Goal: Information Seeking & Learning: Check status

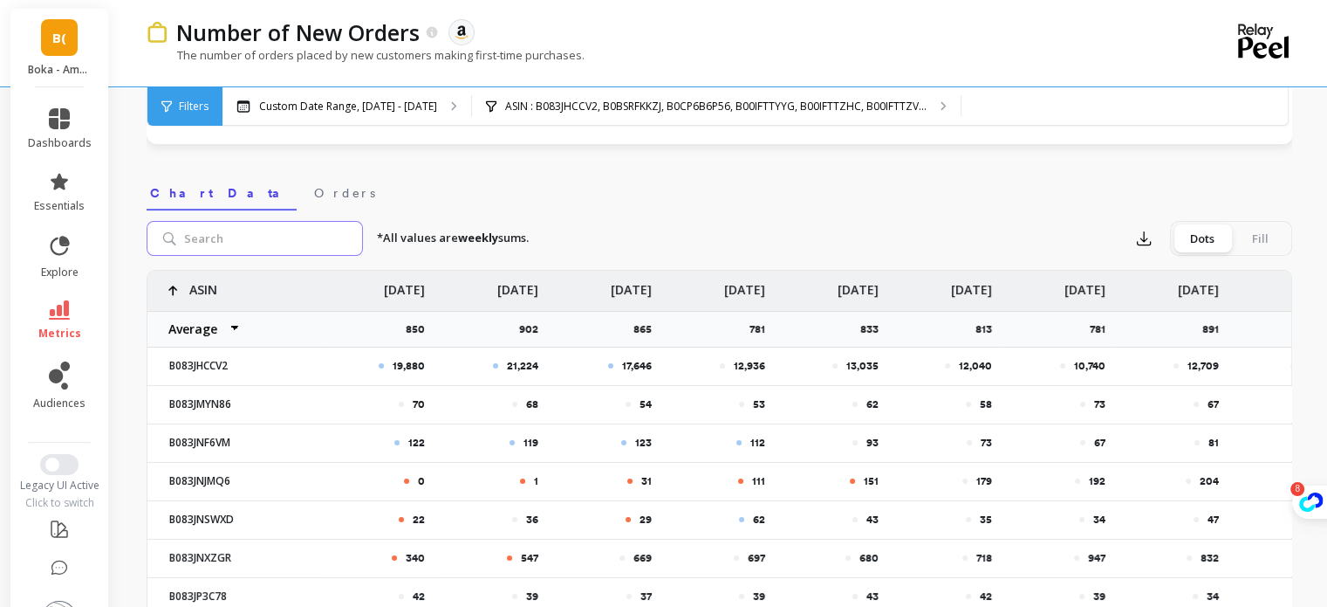
click at [237, 241] on input "search" at bounding box center [255, 238] width 216 height 35
paste input "B0DS2M3TR5"
click at [237, 241] on input "B0DS2M3TR5" at bounding box center [255, 238] width 216 height 35
type input "B0DS2M3TR5"
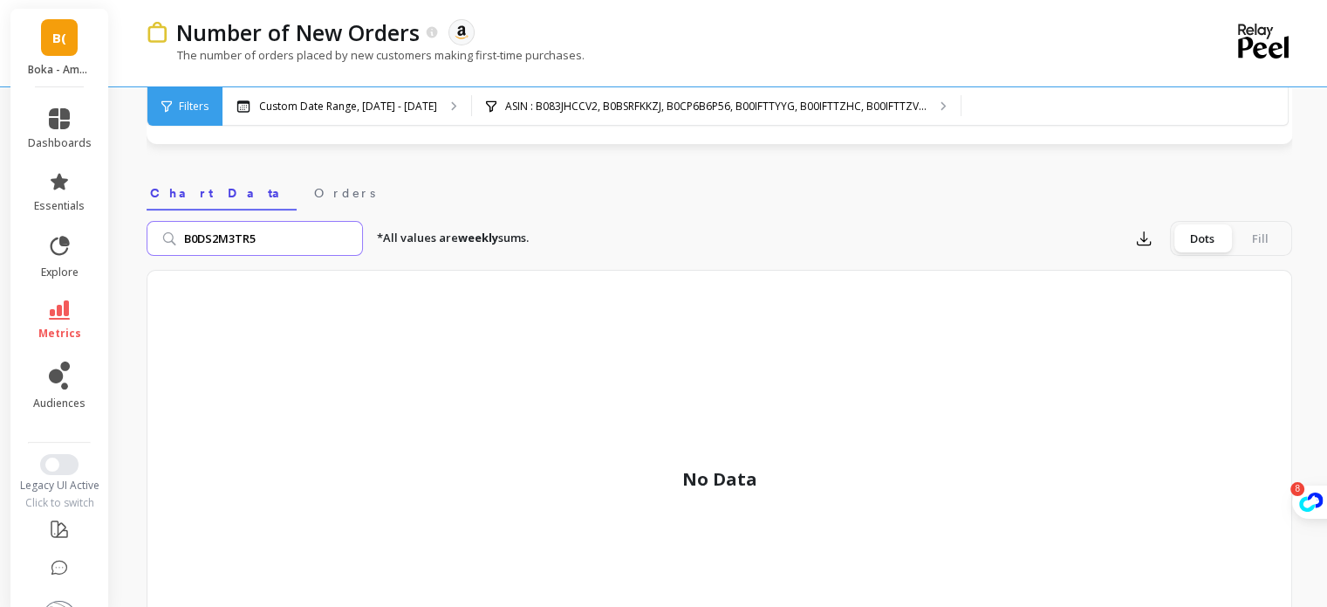
scroll to position [414, 0]
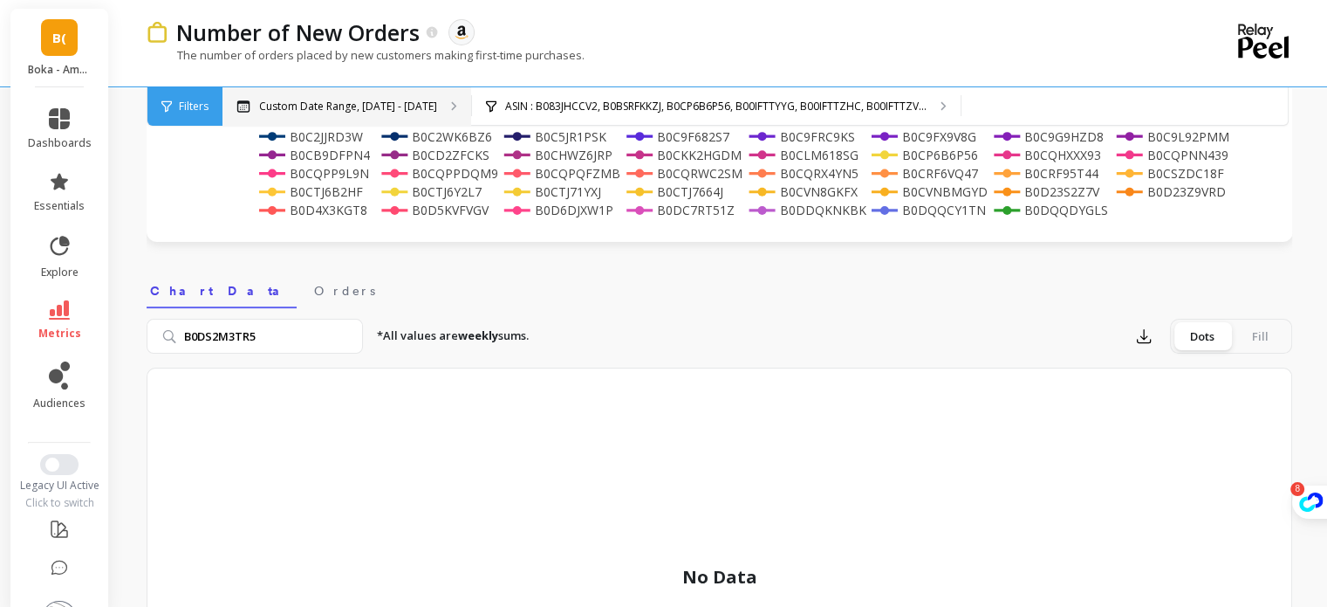
click at [425, 104] on div "Custom Date Range, [DATE] - [DATE]" at bounding box center [347, 106] width 249 height 38
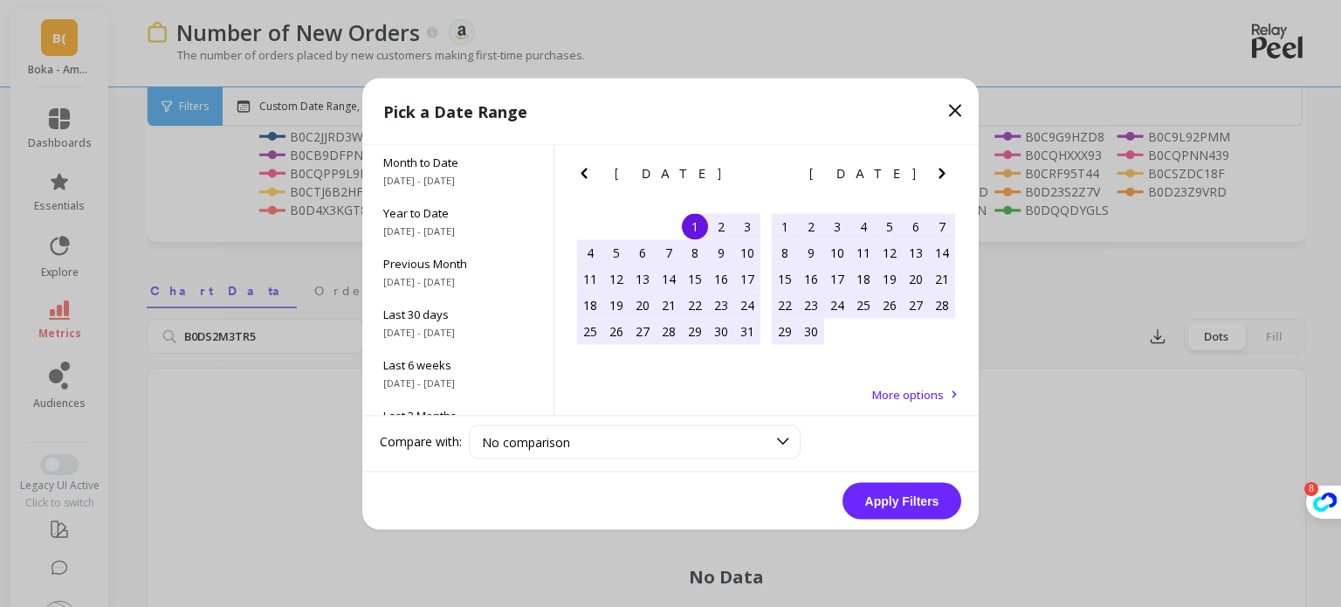
click at [944, 179] on icon "Next Month" at bounding box center [941, 172] width 21 height 21
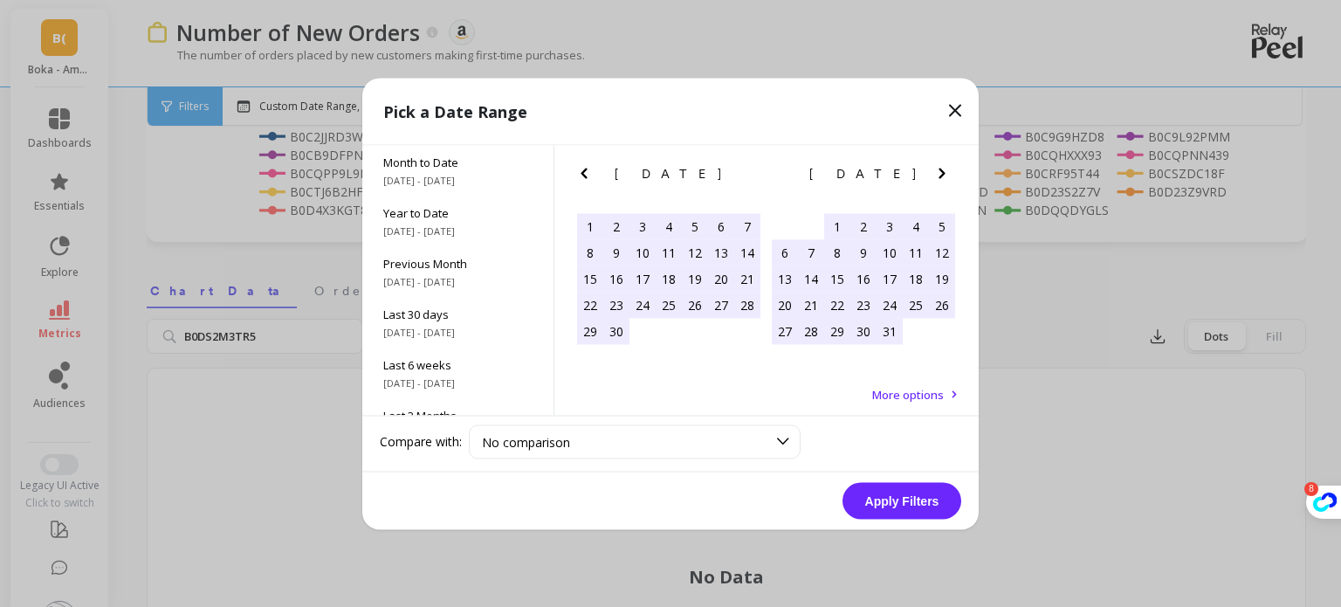
click at [944, 179] on icon "Next Month" at bounding box center [941, 172] width 21 height 21
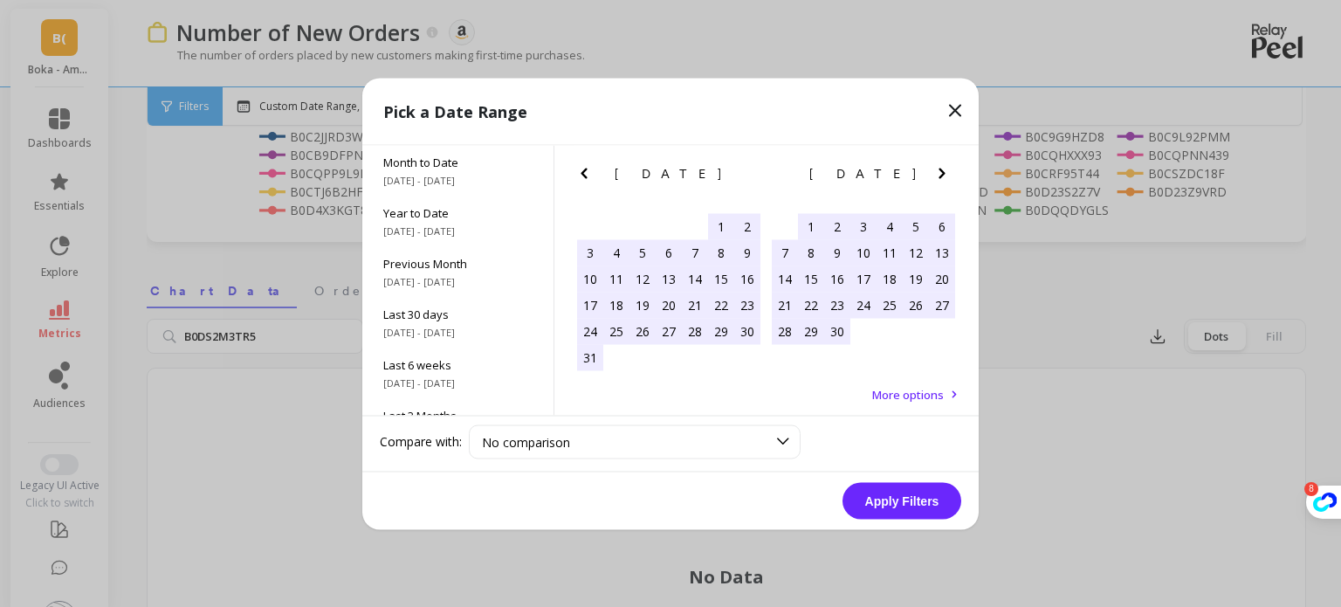
click at [944, 179] on icon "Next Month" at bounding box center [941, 172] width 21 height 21
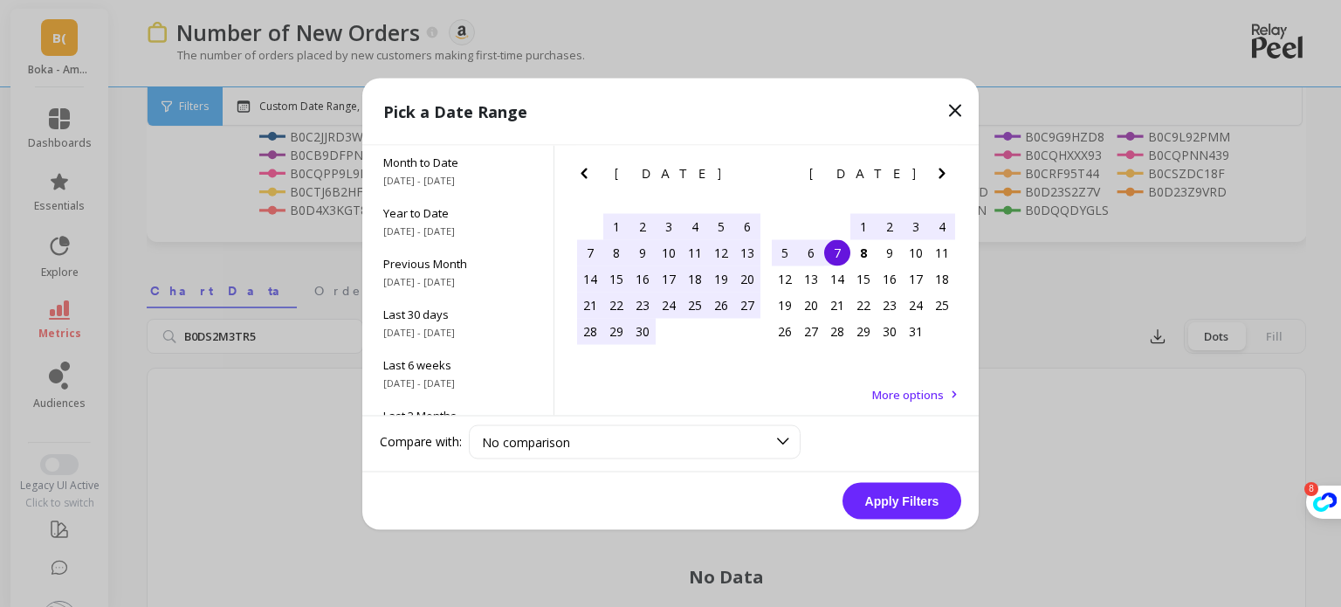
click at [944, 179] on icon "Next Month" at bounding box center [941, 172] width 21 height 21
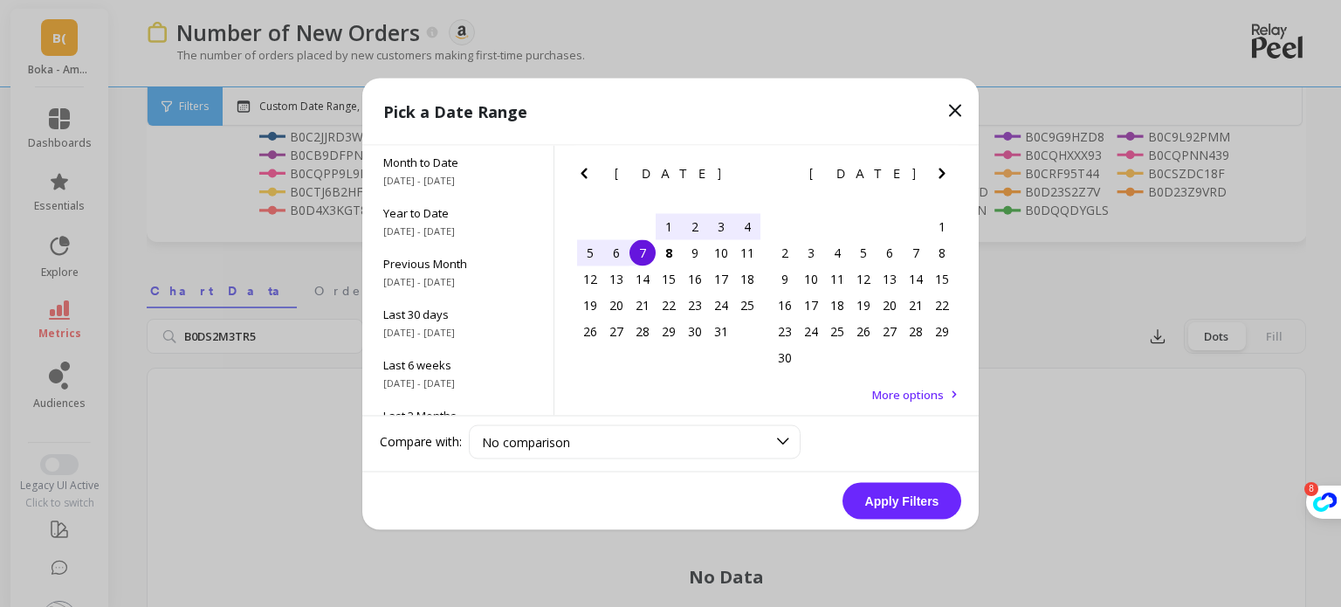
click at [923, 500] on button "Apply Filters" at bounding box center [901, 500] width 119 height 37
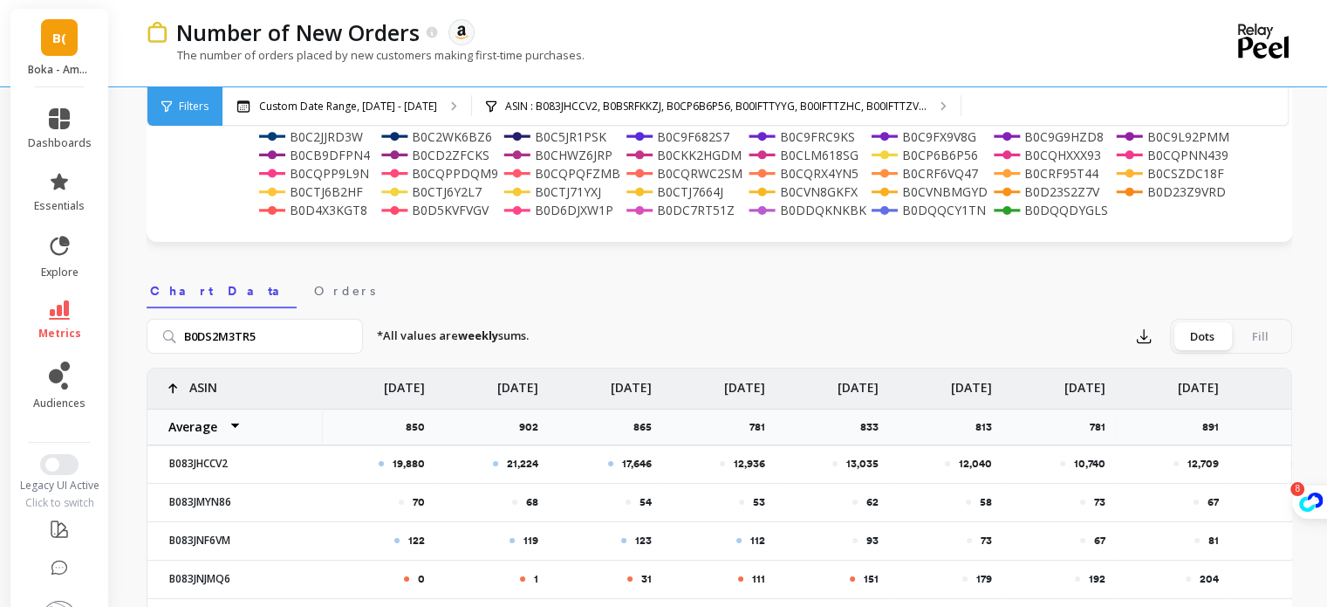
click at [299, 339] on input "B0DS2M3TR5" at bounding box center [255, 336] width 216 height 35
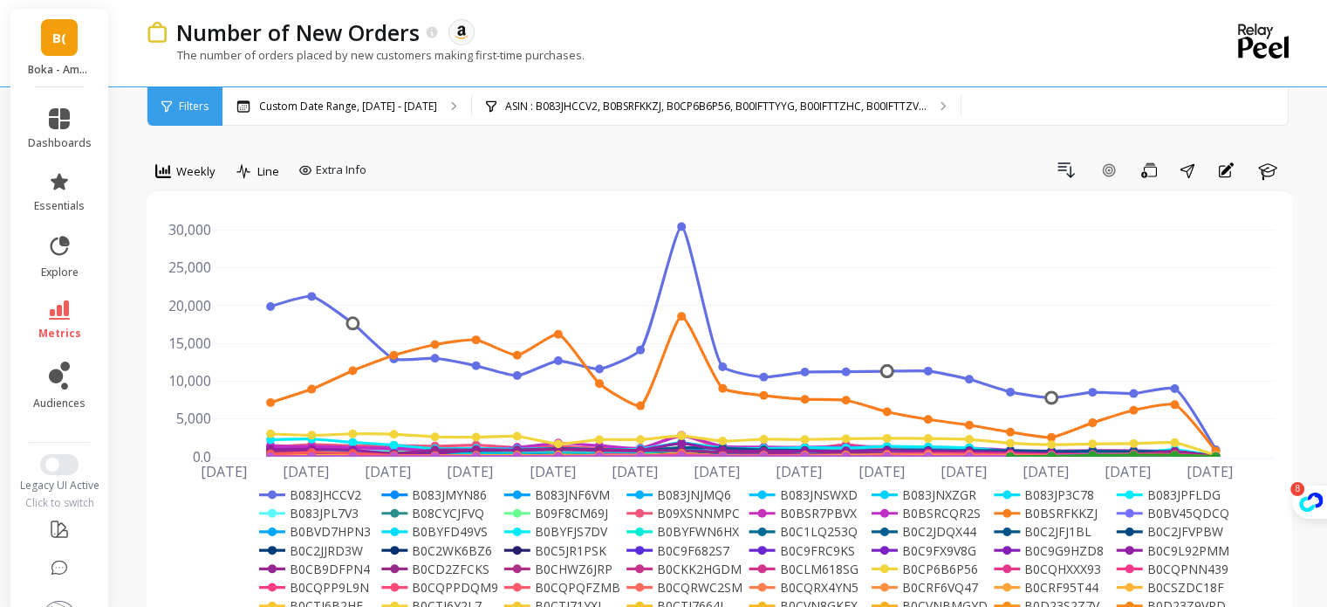
click at [189, 190] on div "Weekly" at bounding box center [186, 173] width 78 height 35
click at [201, 180] on div "Weekly" at bounding box center [185, 171] width 60 height 21
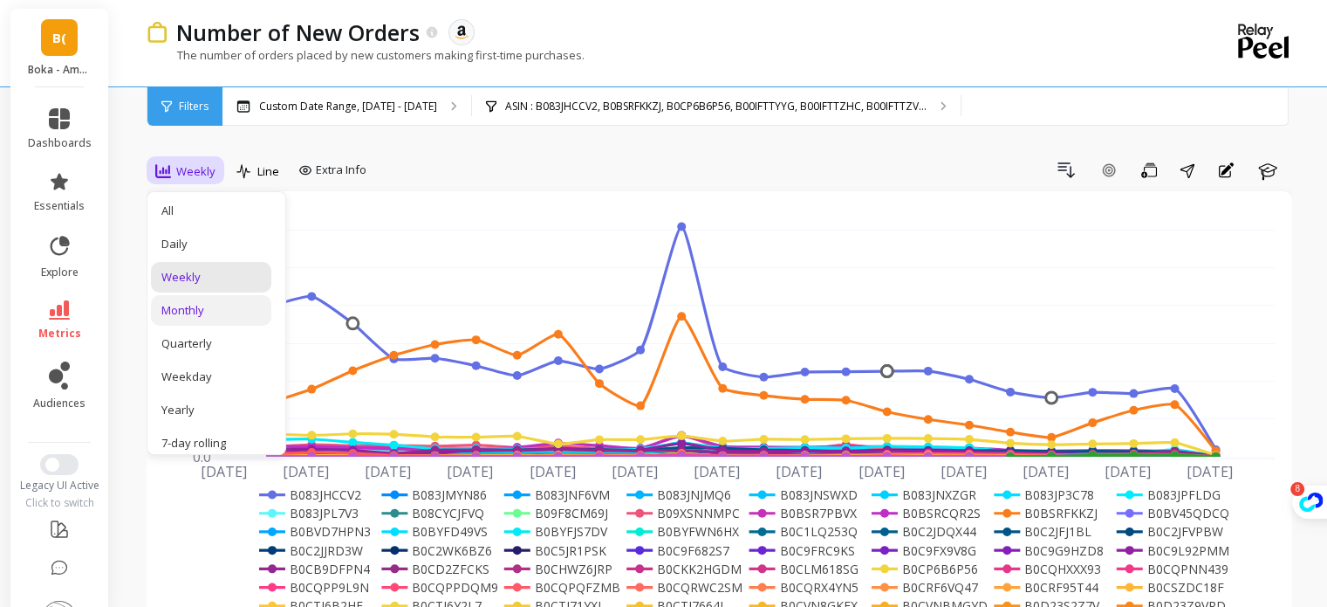
click at [216, 303] on div "Monthly" at bounding box center [210, 310] width 99 height 17
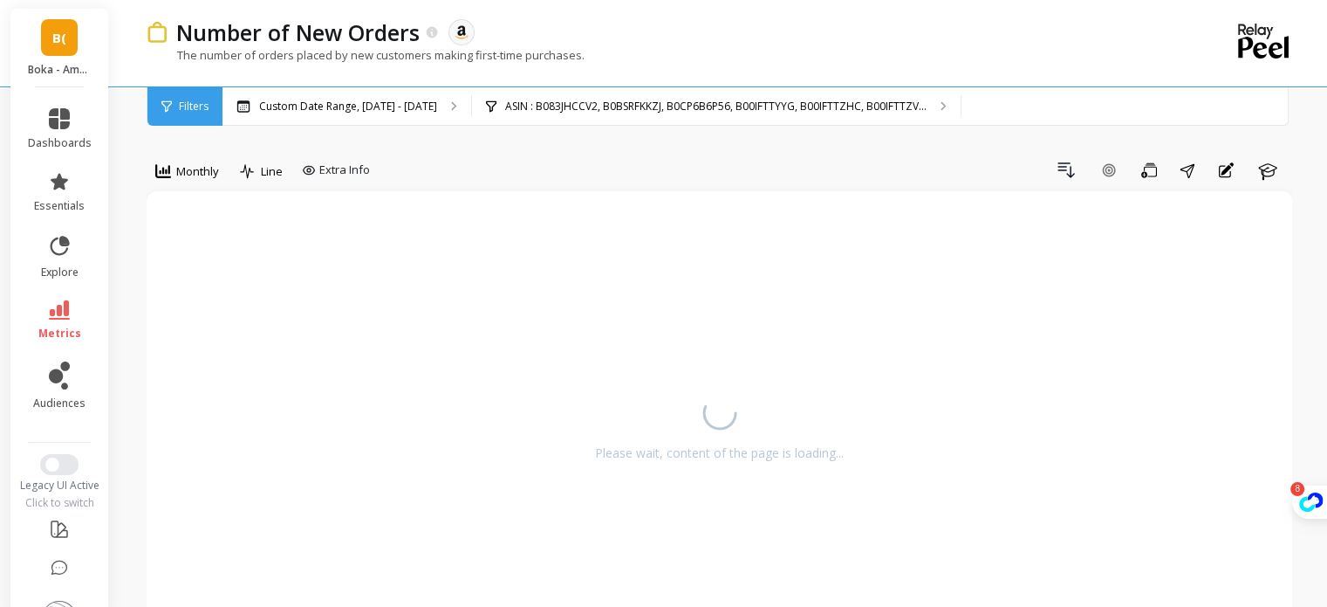
click at [478, 183] on div "Drill Down Add Goal Save Share Annotations Learn" at bounding box center [835, 170] width 916 height 28
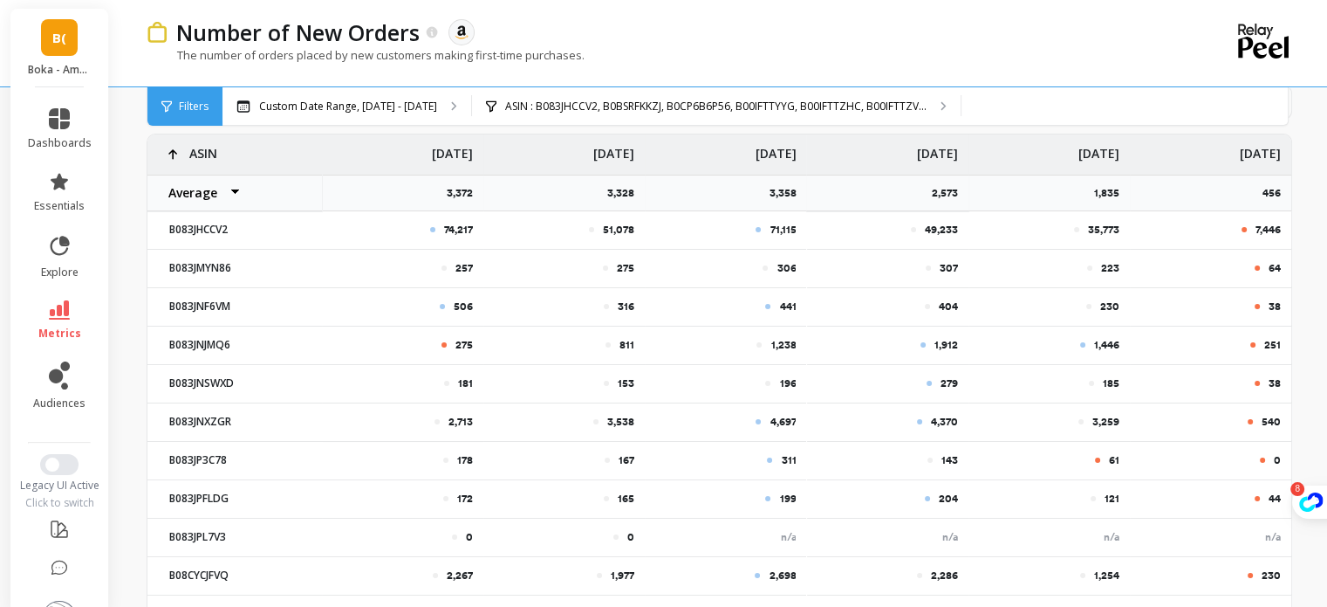
scroll to position [524, 0]
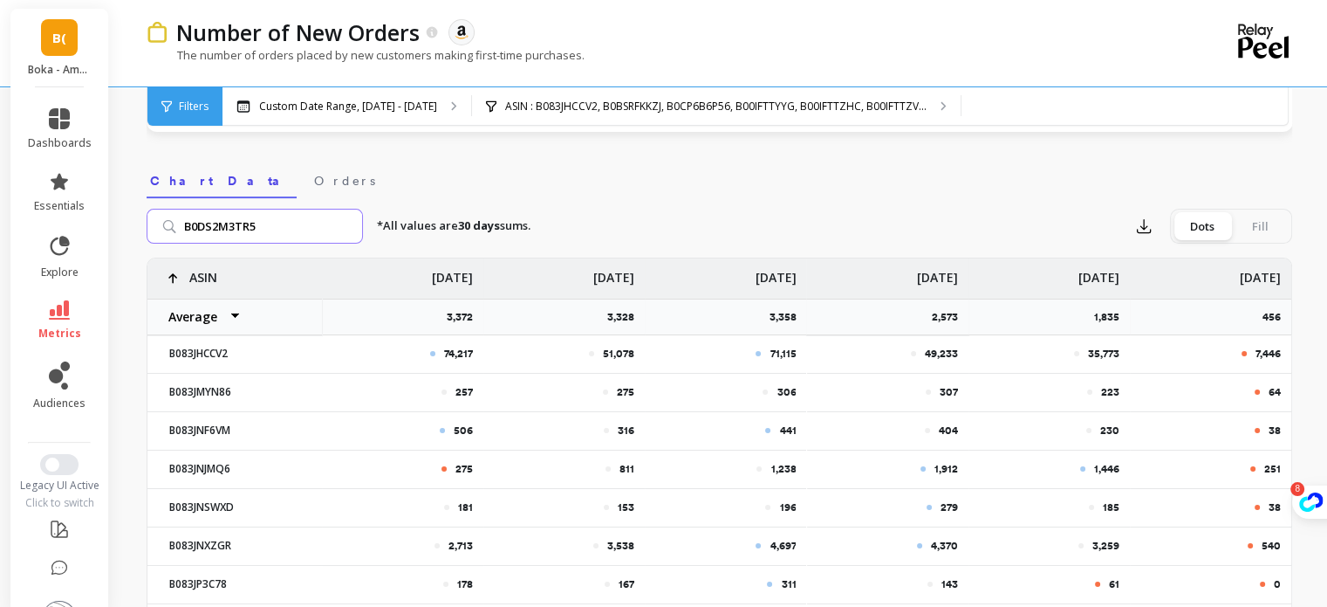
click at [330, 233] on input "B0DS2M3TR5" at bounding box center [255, 226] width 216 height 35
paste input "search"
click at [293, 230] on input "B0DS2M3TR5" at bounding box center [255, 226] width 216 height 35
click at [345, 226] on input "B0DS2M3TR5" at bounding box center [255, 226] width 216 height 35
click at [298, 225] on input "search" at bounding box center [255, 226] width 216 height 35
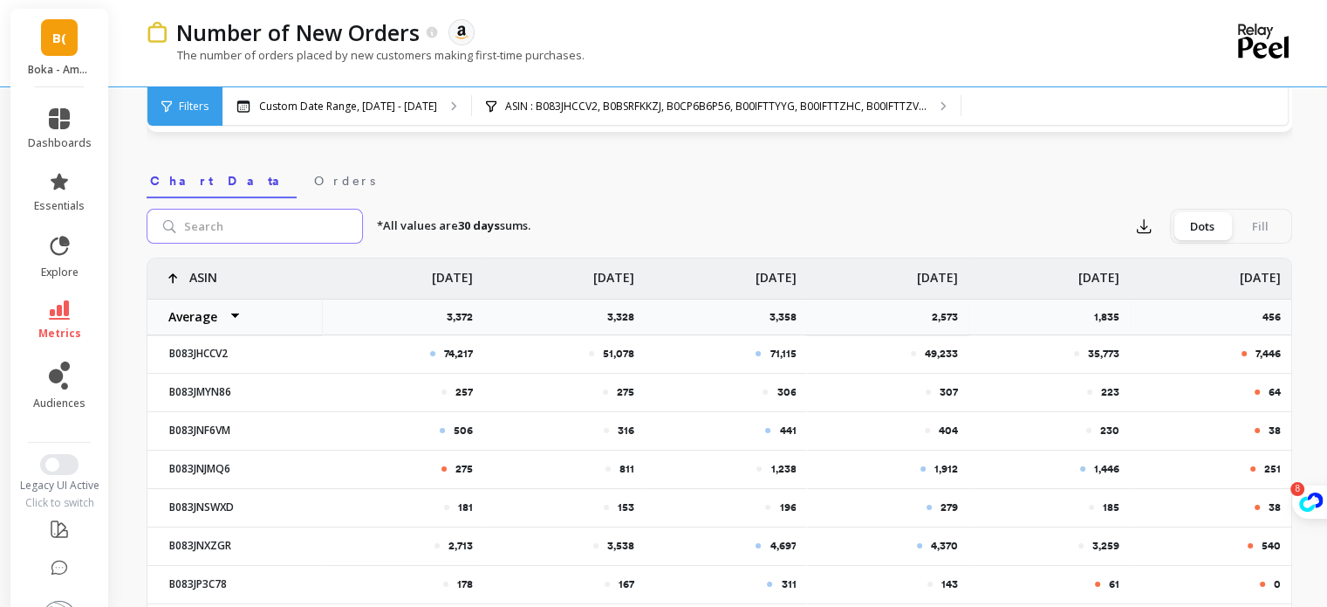
click at [278, 241] on input "search" at bounding box center [255, 226] width 216 height 35
paste input "B0DS2M3TR5"
type input "B0DS2M3TR5"
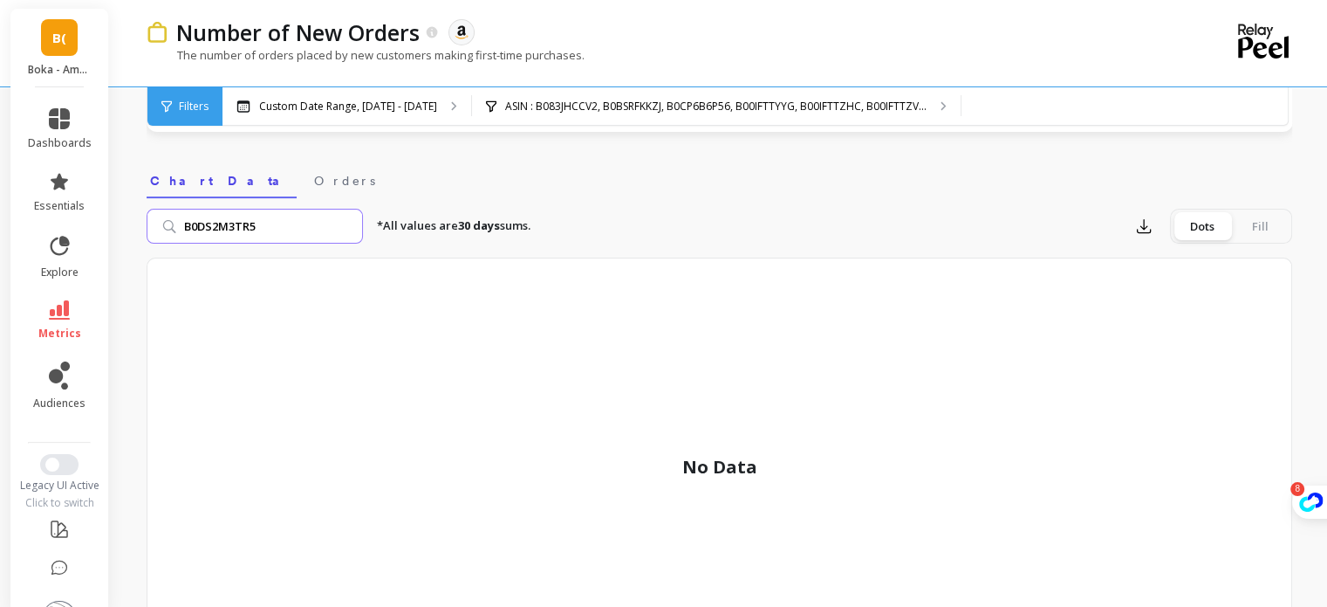
click at [342, 225] on input "B0DS2M3TR5" at bounding box center [255, 226] width 216 height 35
click at [297, 222] on input "search" at bounding box center [255, 226] width 216 height 35
paste input "B0DP1G9GBF"
paste input "JTHYCVK"
type input "B0DJTHYCVK"
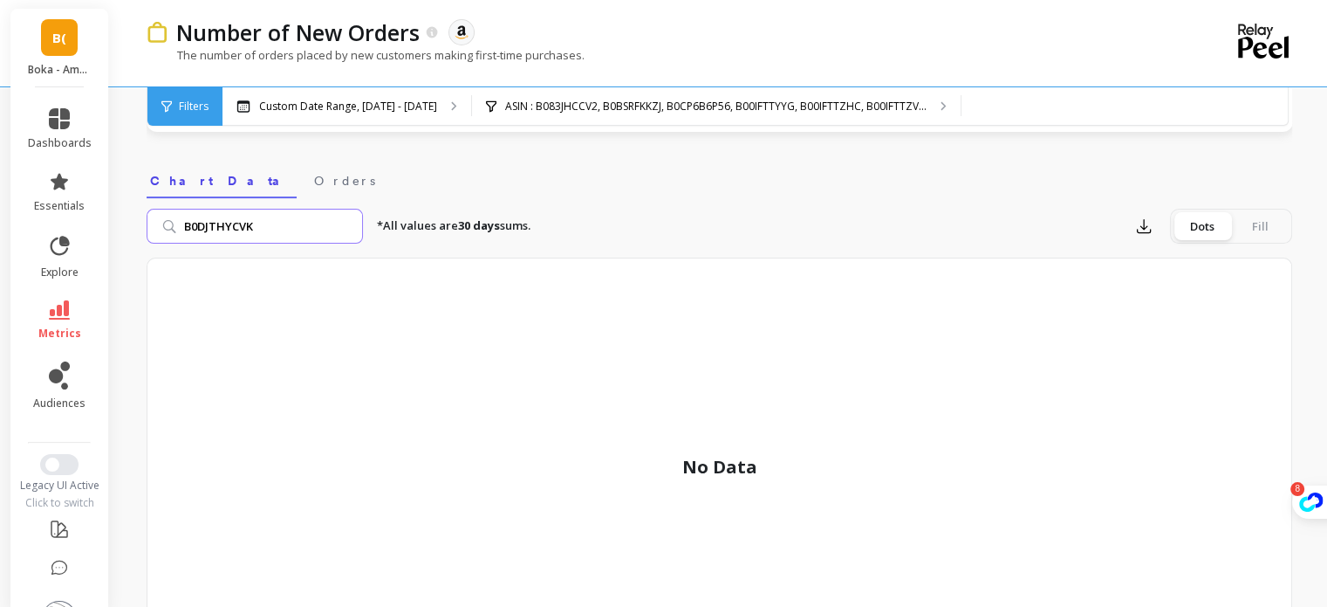
click at [345, 223] on input "B0DJTHYCVK" at bounding box center [255, 226] width 216 height 35
click at [300, 223] on input "search" at bounding box center [255, 226] width 216 height 35
paste input "B0DJTHYCVK"
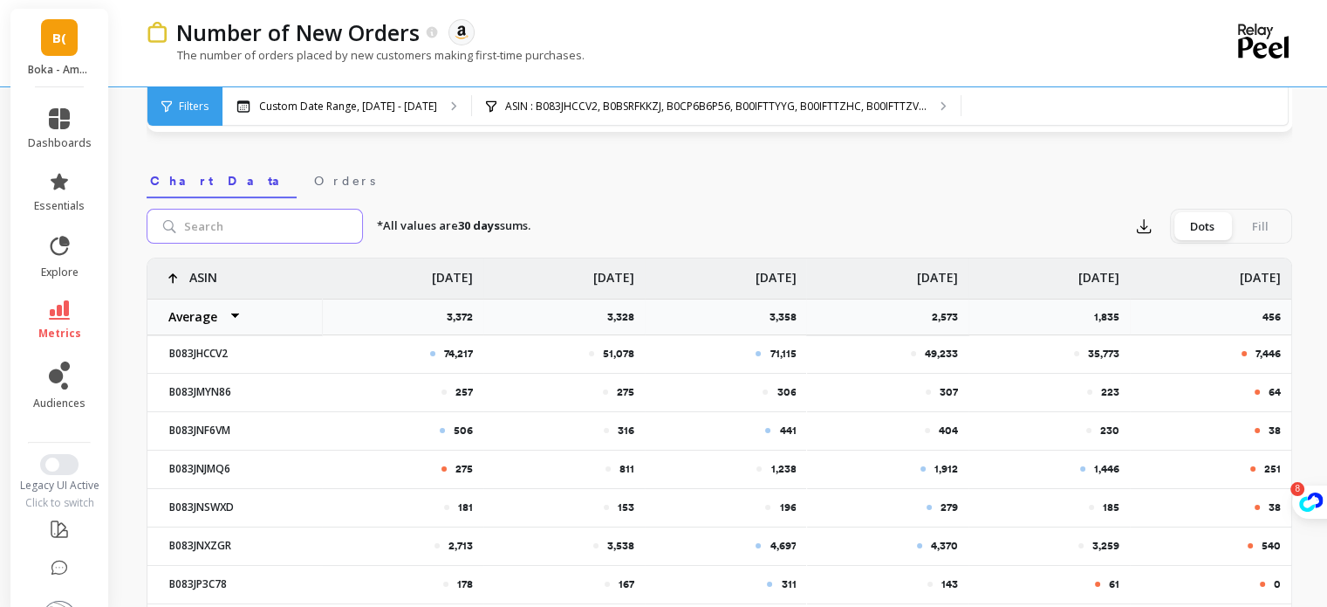
type input "B0DJTHYCVK"
